Goal: Task Accomplishment & Management: Manage account settings

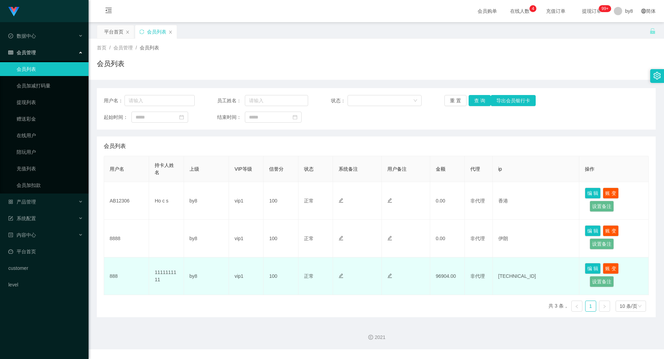
click at [438, 275] on td "96904.00" at bounding box center [447, 277] width 35 height 38
drag, startPoint x: 436, startPoint y: 277, endPoint x: 446, endPoint y: 277, distance: 10.0
click at [446, 277] on td "96904.00" at bounding box center [447, 277] width 35 height 38
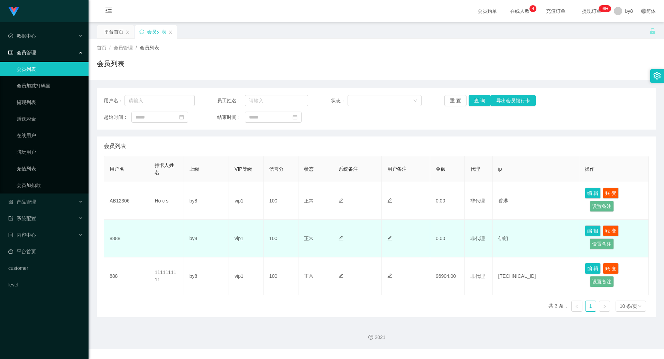
click at [117, 240] on td "8888" at bounding box center [126, 239] width 45 height 38
copy td "8888"
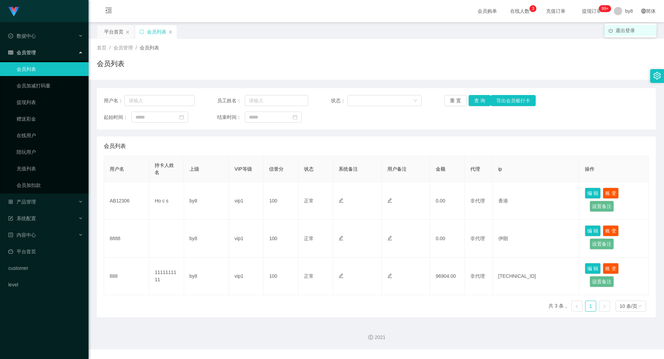
click at [624, 28] on span "退出登录" at bounding box center [624, 31] width 19 height 6
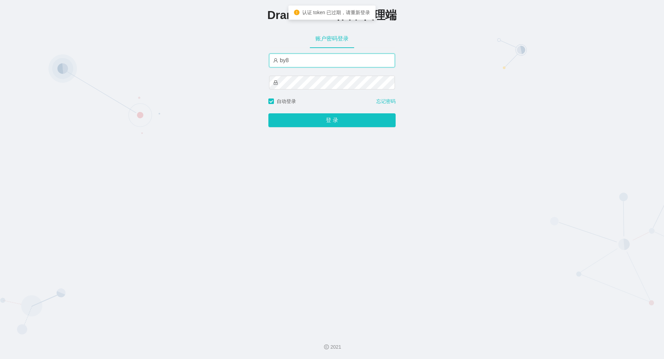
click at [298, 61] on input "by8" at bounding box center [332, 61] width 126 height 14
type input "by4"
click at [268, 113] on button "登 录" at bounding box center [331, 120] width 127 height 14
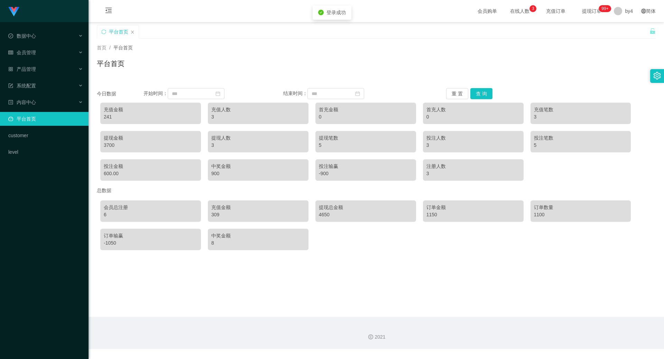
click at [23, 61] on li "会员管理" at bounding box center [44, 53] width 89 height 15
click at [31, 50] on span "会员管理" at bounding box center [22, 53] width 28 height 6
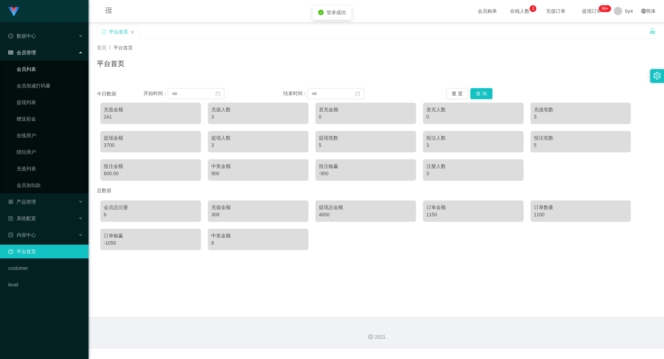
click at [35, 70] on link "会员列表" at bounding box center [50, 69] width 66 height 14
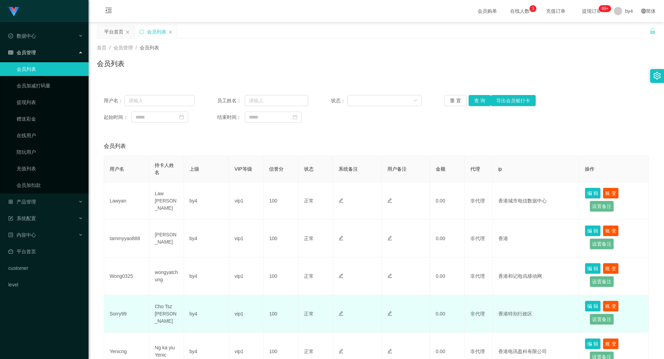
scroll to position [103, 0]
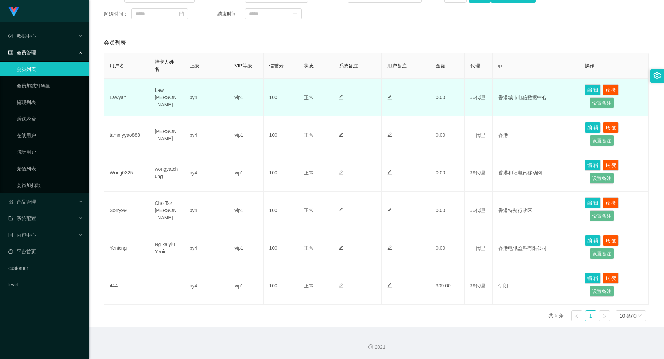
click at [454, 101] on td "0.00" at bounding box center [447, 98] width 35 height 38
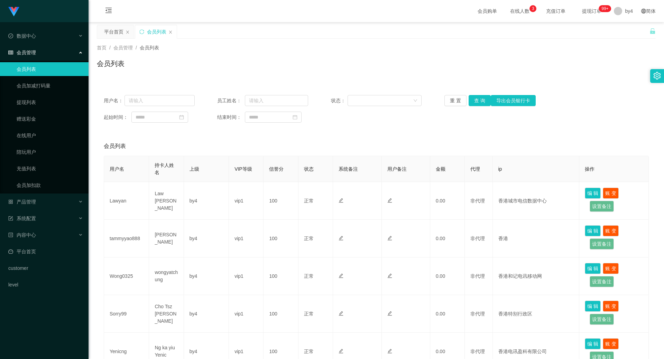
click at [475, 106] on div "用户名： 员工姓名： 状态： 重 置 查 询 导出会员银行卡 起始时间： 结束时间：" at bounding box center [376, 108] width 559 height 41
click at [475, 100] on button "查 询" at bounding box center [479, 100] width 22 height 11
click at [475, 100] on div "重 置 查 询 导出会员银行卡" at bounding box center [489, 100] width 91 height 11
click at [622, 29] on span "退出登录" at bounding box center [624, 31] width 19 height 6
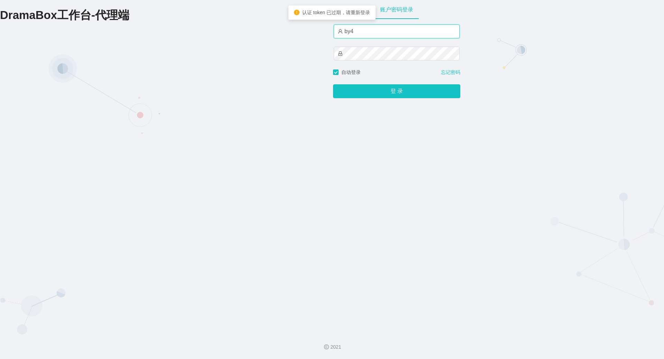
click at [357, 36] on input "by4" at bounding box center [397, 32] width 126 height 14
type input "by8"
click at [333, 84] on button "登 录" at bounding box center [396, 91] width 127 height 14
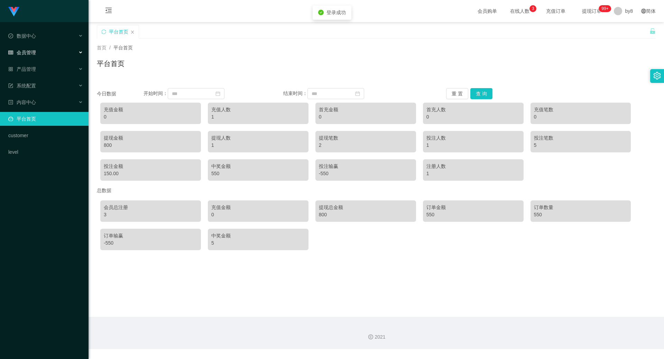
click at [25, 53] on span "会员管理" at bounding box center [22, 53] width 28 height 6
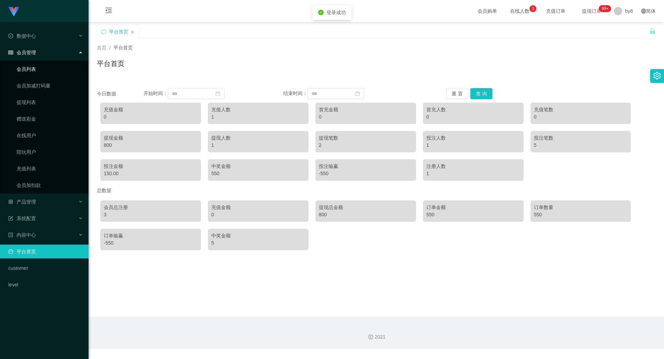
click at [26, 63] on link "会员列表" at bounding box center [50, 69] width 66 height 14
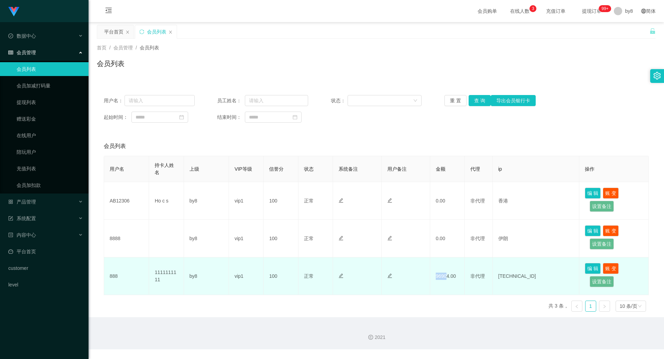
drag, startPoint x: 432, startPoint y: 279, endPoint x: 446, endPoint y: 279, distance: 14.2
click at [446, 279] on td "96904.00" at bounding box center [447, 277] width 35 height 38
click at [448, 281] on td "96904.00" at bounding box center [447, 277] width 35 height 38
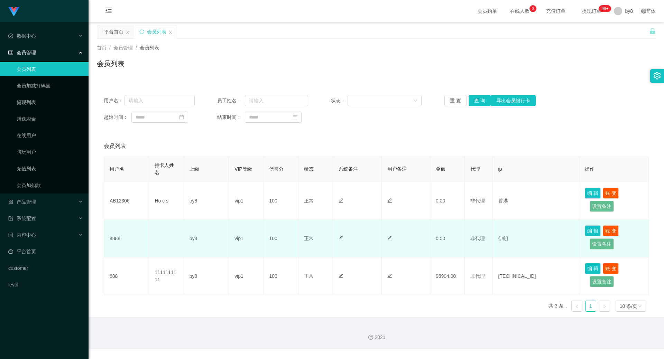
click at [121, 242] on td "8888" at bounding box center [126, 239] width 45 height 38
copy td "8888"
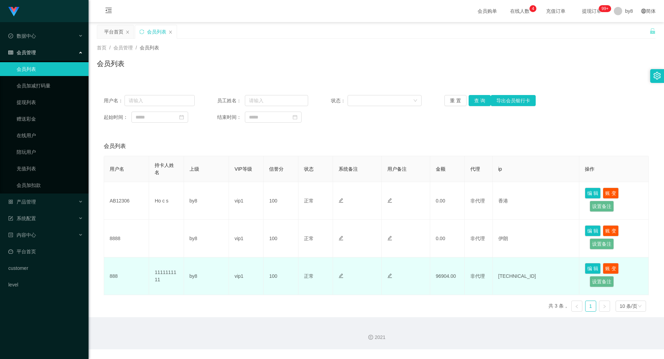
click at [114, 282] on td "888" at bounding box center [126, 277] width 45 height 38
click at [114, 280] on td "888" at bounding box center [126, 277] width 45 height 38
click at [125, 282] on td "888" at bounding box center [126, 277] width 45 height 38
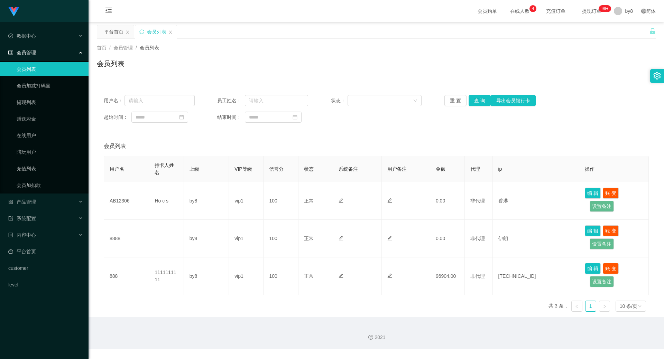
click at [104, 277] on table "用户名 持卡人姓名 上级 VIP等级 信誉分 状态 系统备注 用户备注 金额 代理 ip 操作 AB12306 Ho c s by8 vip1 100 正常 …" at bounding box center [376, 225] width 545 height 139
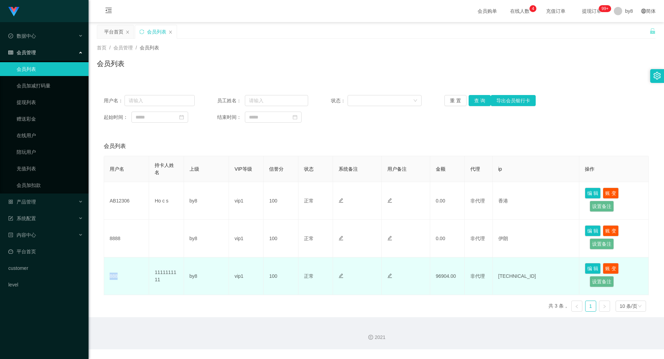
drag, startPoint x: 108, startPoint y: 276, endPoint x: 120, endPoint y: 276, distance: 11.8
click at [120, 276] on td "888" at bounding box center [126, 277] width 45 height 38
click at [170, 271] on td "1111111111" at bounding box center [166, 277] width 35 height 38
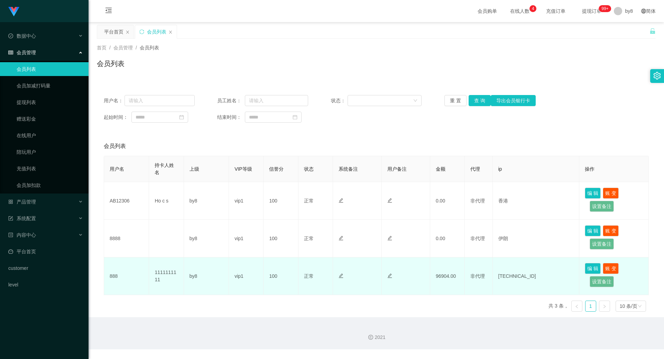
click at [113, 278] on td "888" at bounding box center [126, 277] width 45 height 38
click at [484, 277] on td "非代理" at bounding box center [479, 277] width 28 height 38
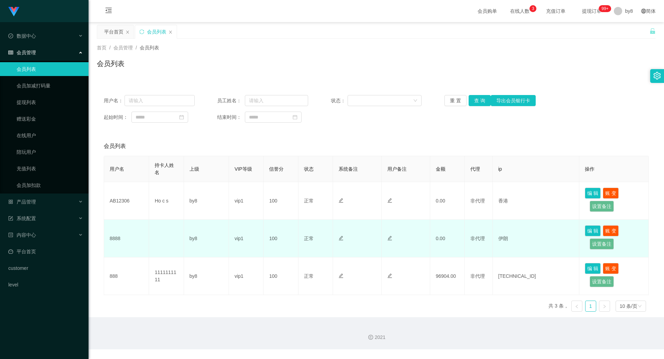
click at [121, 239] on td "8888" at bounding box center [126, 239] width 45 height 38
